Goal: Task Accomplishment & Management: Manage account settings

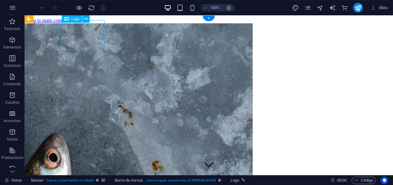
click at [91, 37] on div "Arrastra aquí para reemplazar el contenido existente. Si quieres crear un eleme…" at bounding box center [209, 95] width 369 height 160
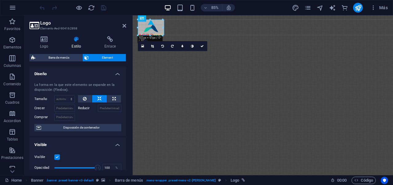
drag, startPoint x: 175, startPoint y: 45, endPoint x: 146, endPoint y: 32, distance: 31.4
click at [201, 45] on icon at bounding box center [202, 45] width 3 height 3
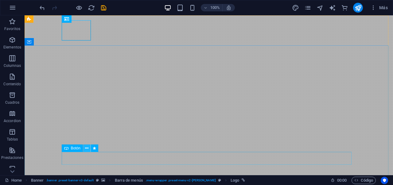
click at [86, 149] on icon at bounding box center [86, 148] width 3 height 6
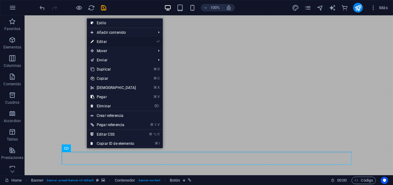
click at [116, 43] on link "⏎ Editar" at bounding box center [113, 41] width 53 height 9
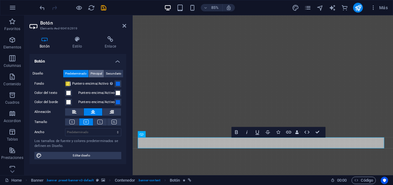
click at [96, 73] on span "Principal" at bounding box center [96, 73] width 11 height 7
click at [114, 72] on span "Secundario" at bounding box center [113, 73] width 15 height 7
click at [107, 40] on icon at bounding box center [111, 39] width 32 height 6
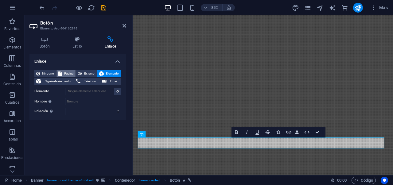
click at [72, 73] on span "Página" at bounding box center [69, 73] width 10 height 7
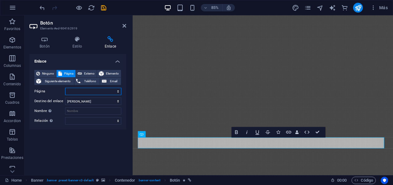
click at [95, 93] on select "Home Subpage Legal Notice Privacy" at bounding box center [93, 91] width 56 height 7
select select "1"
click at [104, 103] on select "Nueva pestaña Misma pestaña Superposición" at bounding box center [93, 101] width 56 height 7
click at [93, 111] on input "Nombre Una descripción adicional del enlace no debería ser igual al texto del e…" at bounding box center [93, 111] width 56 height 7
click at [111, 120] on select "alternativo autor marcador externo ayuda licencia siguiente nofollow noreferrer…" at bounding box center [93, 120] width 56 height 7
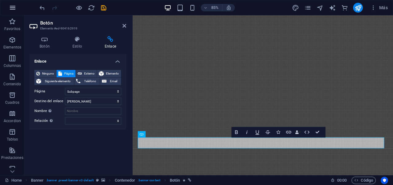
click at [12, 9] on icon "button" at bounding box center [12, 7] width 7 height 7
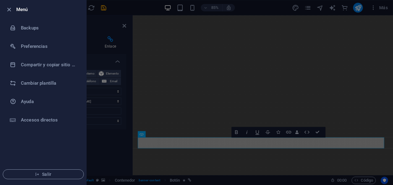
click at [231, 85] on div at bounding box center [196, 92] width 393 height 185
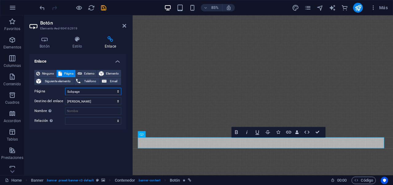
click at [87, 93] on select "Home Subpage Legal Notice Privacy" at bounding box center [93, 91] width 56 height 7
click at [74, 112] on input "Nombre Una descripción adicional del enlace no debería ser igual al texto del e…" at bounding box center [93, 111] width 56 height 7
click at [114, 72] on span "Elemento" at bounding box center [113, 73] width 14 height 7
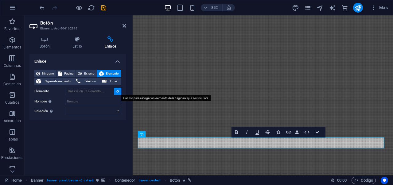
click at [116, 92] on icon at bounding box center [117, 91] width 3 height 3
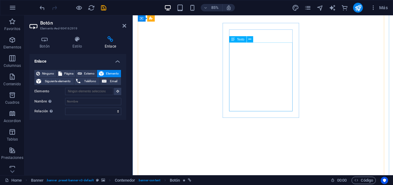
scroll to position [576, 0]
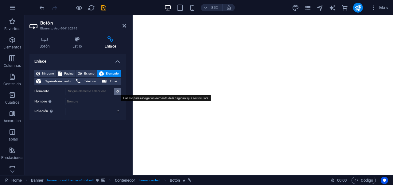
click at [116, 91] on icon at bounding box center [117, 91] width 3 height 3
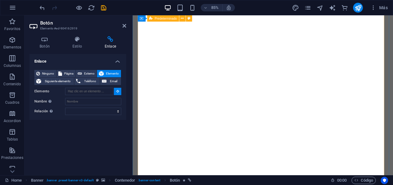
type input "#ed-904162853"
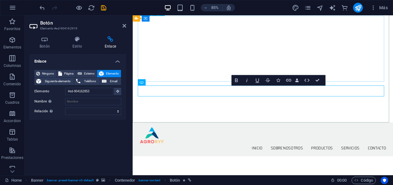
scroll to position [57, 0]
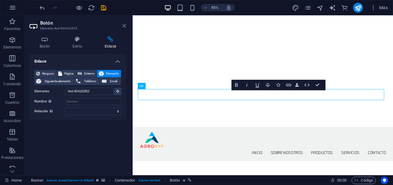
click at [124, 26] on icon at bounding box center [125, 25] width 4 height 5
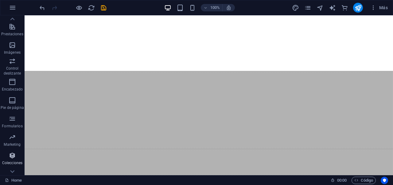
scroll to position [135, 0]
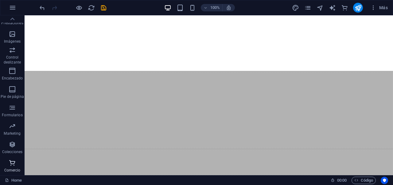
click at [12, 164] on icon "button" at bounding box center [12, 163] width 7 height 7
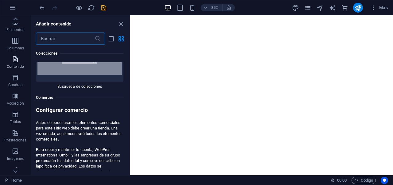
scroll to position [0, 0]
click at [16, 10] on icon "button" at bounding box center [12, 7] width 7 height 7
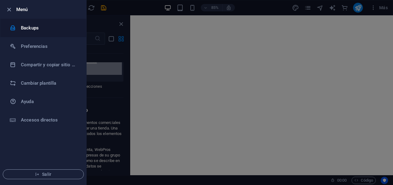
click at [46, 32] on li "Backups" at bounding box center [43, 28] width 86 height 18
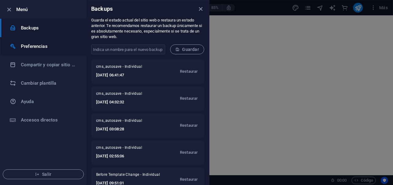
click at [61, 50] on li "Preferencias" at bounding box center [43, 46] width 86 height 18
select select "es"
select select "all"
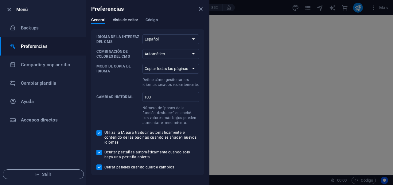
click at [121, 19] on span "Vista de editor" at bounding box center [126, 20] width 26 height 9
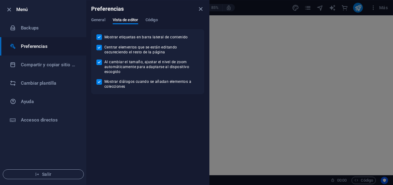
click at [146, 18] on div "General Vista de editor Código" at bounding box center [147, 24] width 113 height 12
click at [150, 20] on span "Código" at bounding box center [152, 20] width 12 height 9
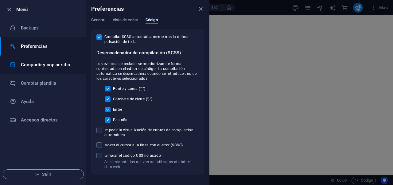
click at [66, 67] on h6 "Compartir y copiar sitio web" at bounding box center [49, 64] width 57 height 7
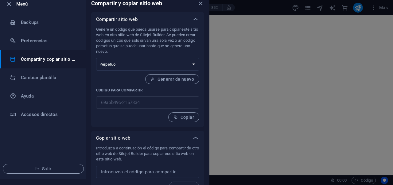
scroll to position [17, 0]
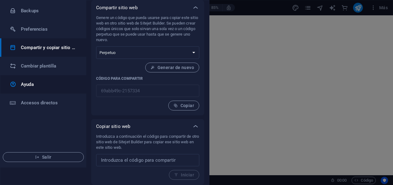
click at [42, 85] on h6 "Ayuda" at bounding box center [49, 84] width 57 height 7
click at [195, 8] on icon at bounding box center [195, 7] width 7 height 7
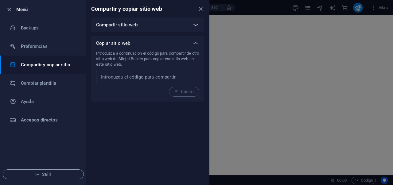
scroll to position [0, 0]
click at [199, 8] on icon "close" at bounding box center [200, 9] width 7 height 7
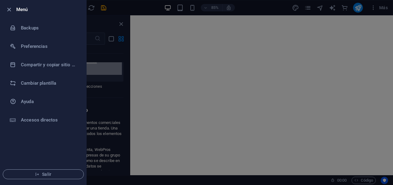
click at [152, 26] on div at bounding box center [196, 92] width 393 height 185
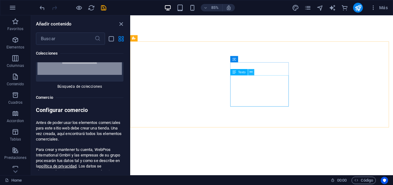
click at [252, 73] on icon at bounding box center [251, 72] width 3 height 6
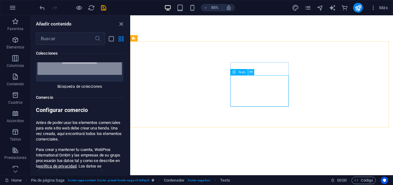
click at [251, 71] on icon at bounding box center [251, 72] width 3 height 6
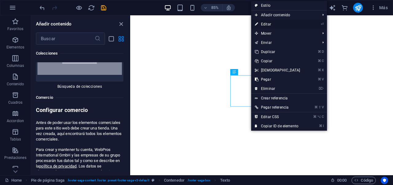
click at [274, 26] on link "⏎ Editar" at bounding box center [277, 24] width 53 height 9
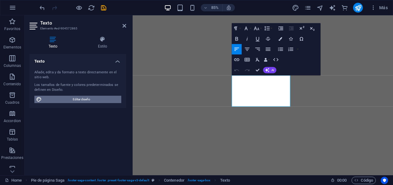
click at [88, 101] on span "Editar diseño" at bounding box center [82, 99] width 76 height 7
select select "px"
select select "300"
select select "px"
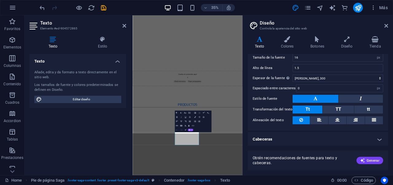
scroll to position [48, 0]
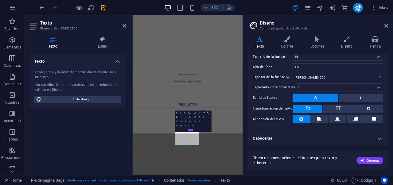
click at [391, 23] on aside "Diseño Controla la apariencia del sitio web Variantes Texto Colores Botones Dis…" at bounding box center [318, 95] width 151 height 160
click at [387, 25] on icon at bounding box center [387, 25] width 4 height 5
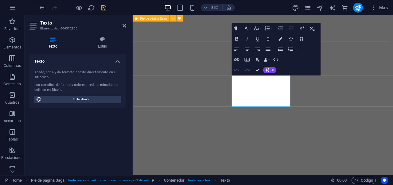
scroll to position [930, 0]
click at [382, 5] on span "Más" at bounding box center [380, 8] width 18 height 6
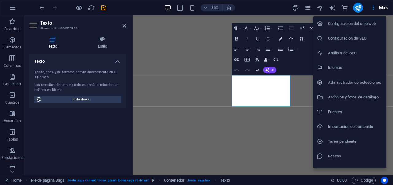
click at [359, 24] on h6 "Configuración del sitio web" at bounding box center [355, 23] width 55 height 7
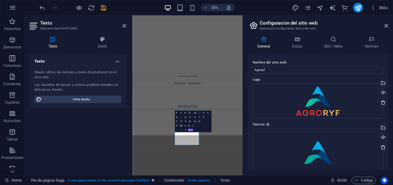
scroll to position [936, 0]
click at [298, 45] on h4 "Datos" at bounding box center [299, 42] width 32 height 13
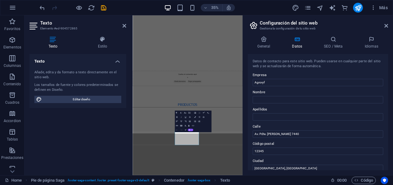
scroll to position [1, 0]
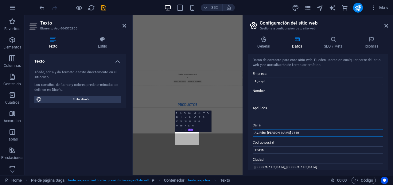
click at [299, 134] on input "Av. Pdte. [PERSON_NAME] 7440" at bounding box center [318, 132] width 131 height 7
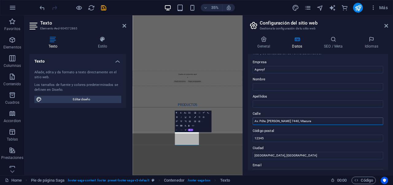
scroll to position [21, 0]
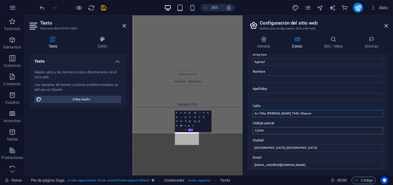
type input "Av. Pdte. [PERSON_NAME] 7440, Vitacura"
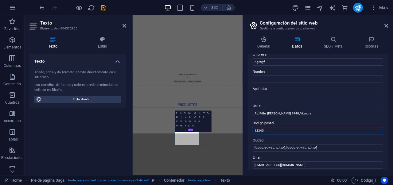
click at [295, 133] on input "12345" at bounding box center [318, 130] width 131 height 7
type input "1"
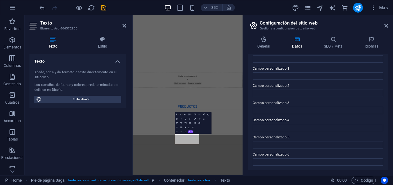
scroll to position [179, 0]
click at [386, 28] on icon at bounding box center [387, 25] width 4 height 5
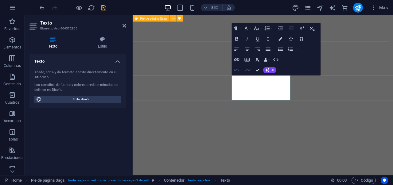
scroll to position [930, 0]
click at [377, 6] on span "Más" at bounding box center [380, 8] width 18 height 6
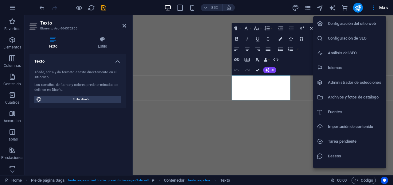
click at [348, 24] on h6 "Configuración del sitio web" at bounding box center [355, 23] width 55 height 7
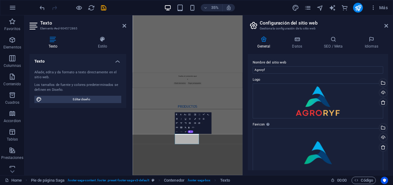
scroll to position [931, 0]
click at [306, 48] on h4 "Datos" at bounding box center [299, 42] width 32 height 13
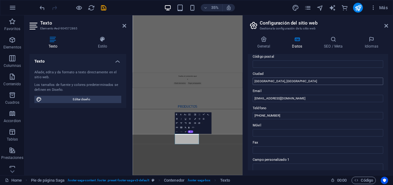
scroll to position [86, 0]
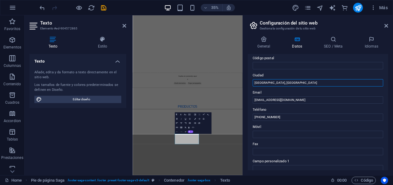
click at [301, 81] on input "[GEOGRAPHIC_DATA], [GEOGRAPHIC_DATA]" at bounding box center [318, 82] width 131 height 7
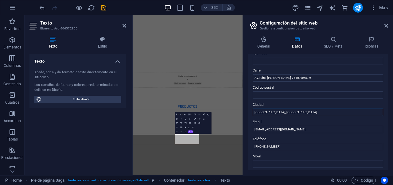
scroll to position [53, 0]
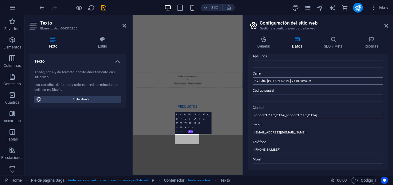
type input "[GEOGRAPHIC_DATA], [GEOGRAPHIC_DATA]."
click at [305, 82] on input "Av. Pdte. [PERSON_NAME] 7440, Vitacura" at bounding box center [318, 80] width 131 height 7
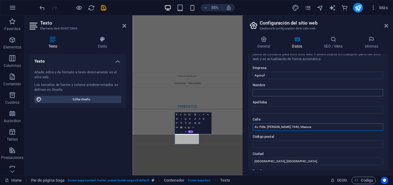
scroll to position [0, 0]
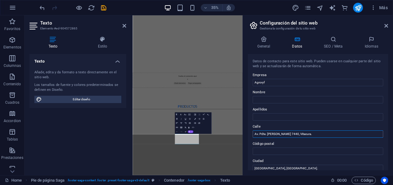
type input "Av. Pdte. [PERSON_NAME] 7440, Vitacura."
click at [384, 26] on header "Configuración del sitio web Gestiona la configuración de tu sitio web" at bounding box center [318, 23] width 139 height 16
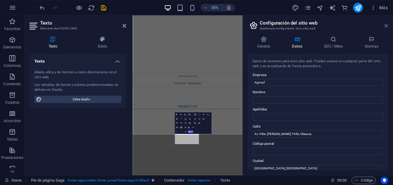
click at [386, 26] on icon at bounding box center [387, 25] width 4 height 5
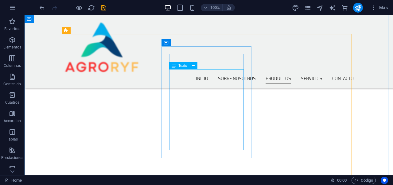
scroll to position [531, 0]
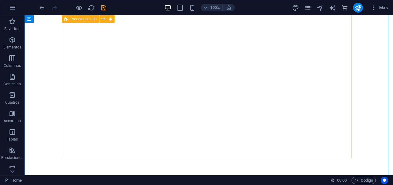
scroll to position [608, 0]
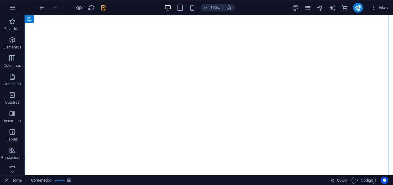
select select "square"
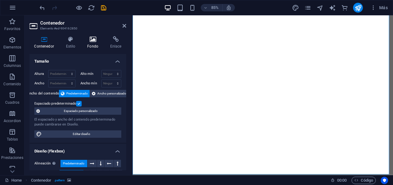
click at [93, 43] on h4 "Fondo" at bounding box center [94, 42] width 23 height 13
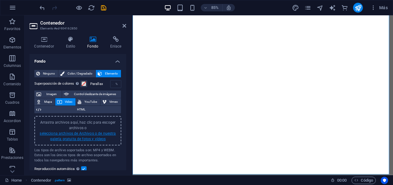
click at [77, 139] on link "selecciona archivos de Archivos o de nuestra galería gratuita de fotos y vídeos" at bounding box center [78, 137] width 76 height 10
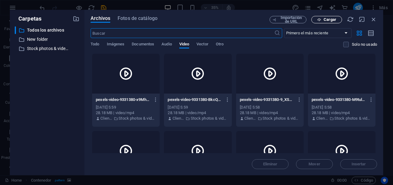
click at [323, 19] on span "Cargar" at bounding box center [326, 20] width 25 height 4
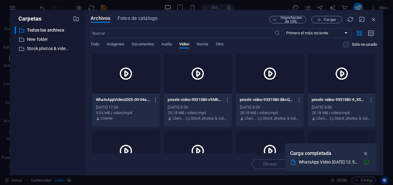
click at [120, 91] on div at bounding box center [126, 74] width 68 height 40
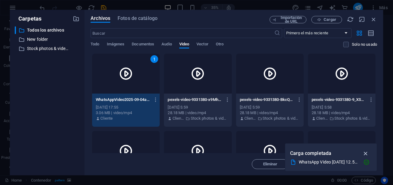
click at [369, 154] on icon "button" at bounding box center [366, 153] width 7 height 7
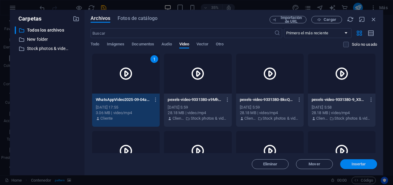
click at [360, 164] on span "Insertar" at bounding box center [359, 165] width 14 height 4
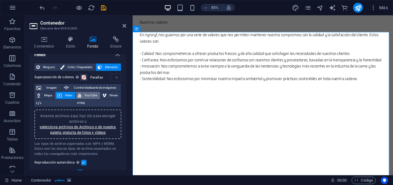
scroll to position [0, 0]
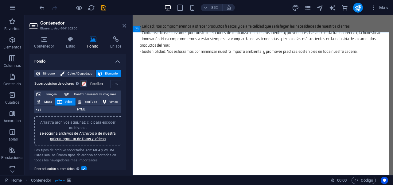
click at [124, 28] on icon at bounding box center [125, 25] width 4 height 5
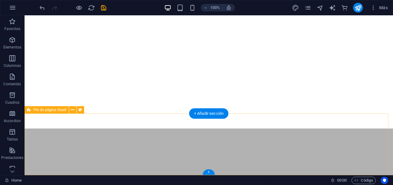
scroll to position [945, 0]
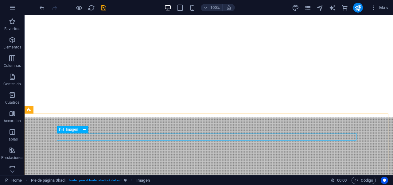
click at [60, 131] on icon at bounding box center [61, 129] width 4 height 7
click at [76, 131] on span "Imagen" at bounding box center [72, 130] width 12 height 4
click at [83, 130] on icon at bounding box center [84, 130] width 3 height 6
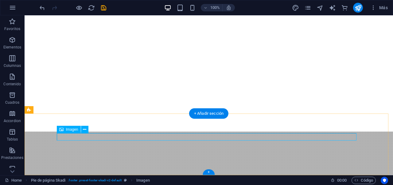
select select "px"
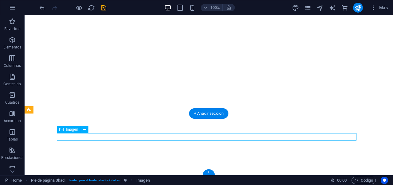
select select "px"
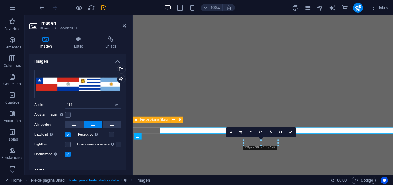
scroll to position [931, 0]
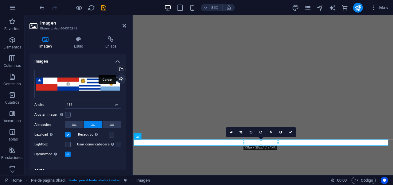
click at [121, 80] on div "Cargar" at bounding box center [120, 79] width 9 height 9
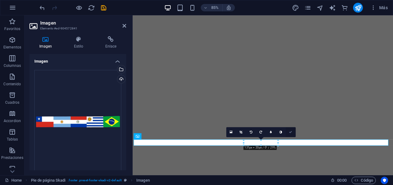
drag, startPoint x: 291, startPoint y: 133, endPoint x: 266, endPoint y: 118, distance: 29.2
click at [291, 133] on icon at bounding box center [291, 132] width 3 height 3
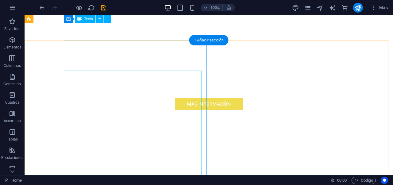
scroll to position [0, 0]
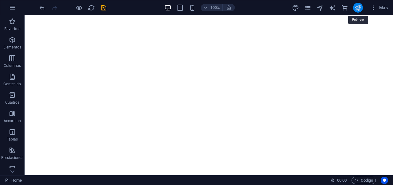
click at [360, 10] on icon "publish" at bounding box center [358, 7] width 7 height 7
